Goal: Information Seeking & Learning: Learn about a topic

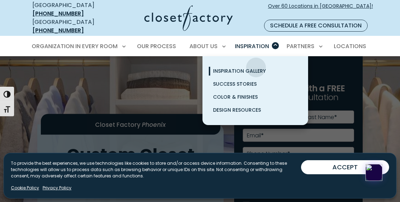
click at [256, 68] on span "Inspiration Gallery" at bounding box center [239, 71] width 53 height 7
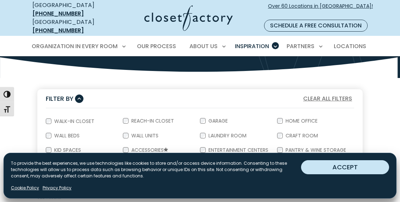
click at [333, 170] on button "ACCEPT" at bounding box center [345, 168] width 88 height 14
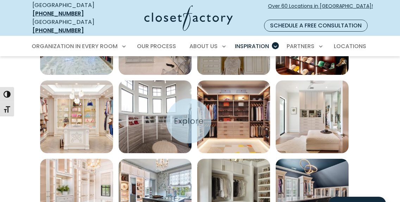
scroll to position [385, 0]
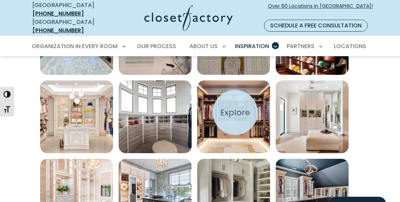
click at [235, 113] on img "Open inspiration gallery to preview enlarged image" at bounding box center [233, 117] width 73 height 73
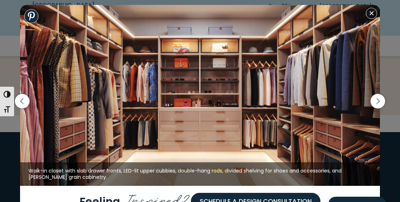
scroll to position [625, 0]
click at [371, 14] on button "Close modal" at bounding box center [371, 13] width 11 height 11
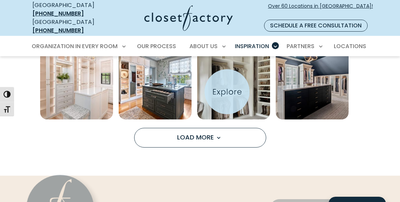
scroll to position [511, 0]
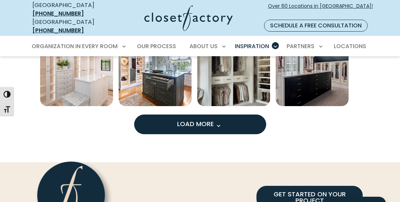
click at [204, 120] on span "Load More" at bounding box center [200, 124] width 46 height 9
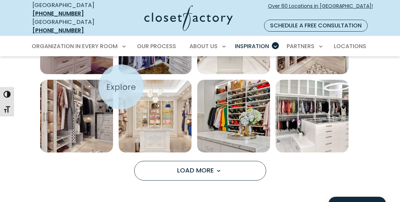
scroll to position [779, 0]
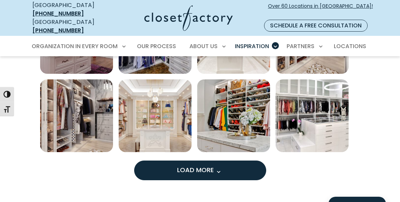
click at [178, 167] on span "Load More" at bounding box center [200, 170] width 46 height 9
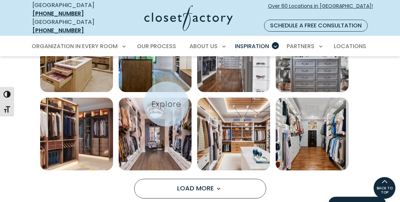
scroll to position [784, 0]
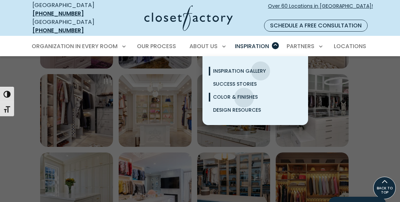
click at [244, 94] on span "Color & Finishes" at bounding box center [235, 97] width 45 height 7
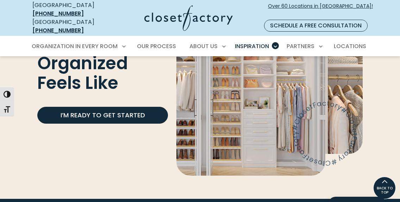
scroll to position [1446, 0]
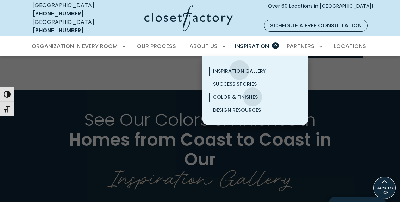
click at [239, 68] on span "Inspiration Gallery" at bounding box center [239, 71] width 53 height 7
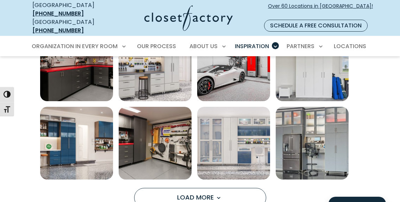
scroll to position [465, 0]
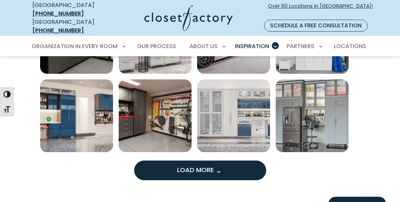
click at [217, 168] on span "Load more inspiration gallery images" at bounding box center [218, 172] width 9 height 9
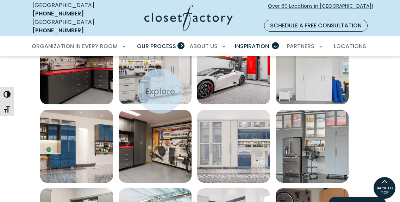
scroll to position [424, 0]
